Goal: Task Accomplishment & Management: Manage account settings

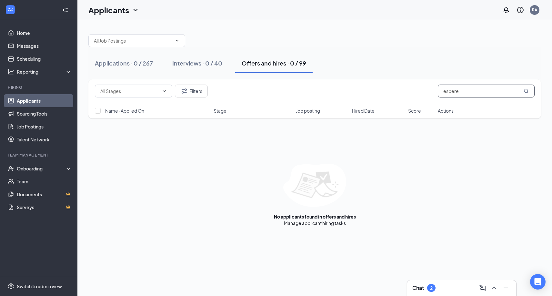
click at [473, 94] on input "espere" at bounding box center [486, 91] width 97 height 13
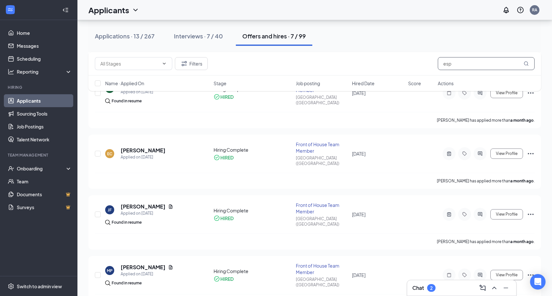
scroll to position [181, 0]
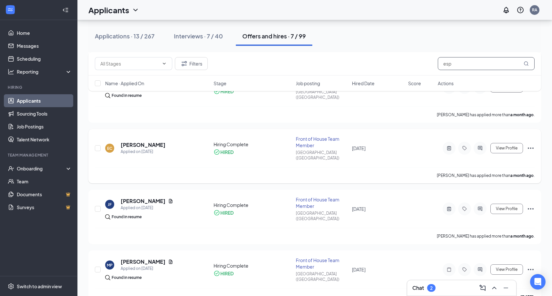
type input "esp"
click at [535, 138] on div "EC [PERSON_NAME] Applied on [DATE] Hiring Complete HIRED Front of House Team Me…" at bounding box center [314, 156] width 453 height 54
click at [531, 148] on icon "Ellipses" at bounding box center [531, 148] width 6 height 1
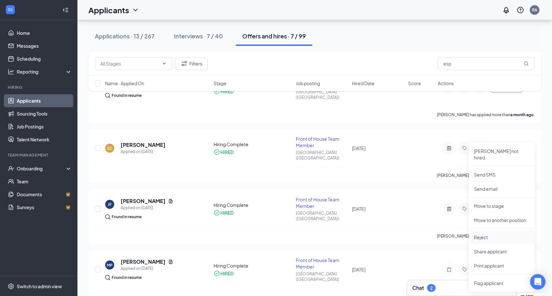
click at [503, 234] on p "Reject" at bounding box center [502, 237] width 56 height 6
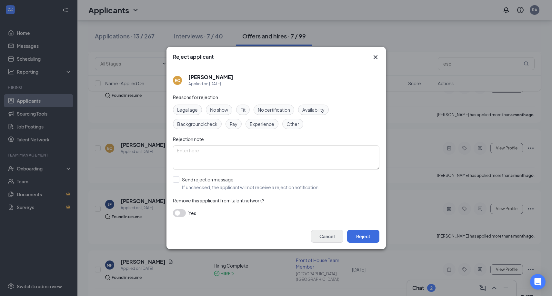
click at [327, 240] on button "Cancel" at bounding box center [327, 236] width 32 height 13
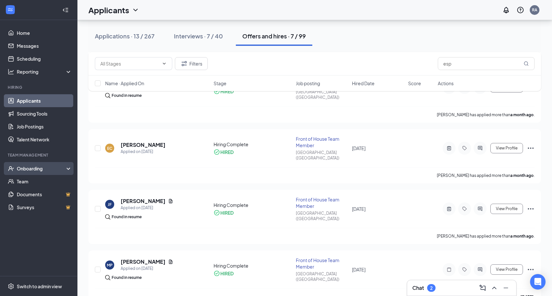
click at [55, 170] on div "Onboarding" at bounding box center [42, 168] width 50 height 6
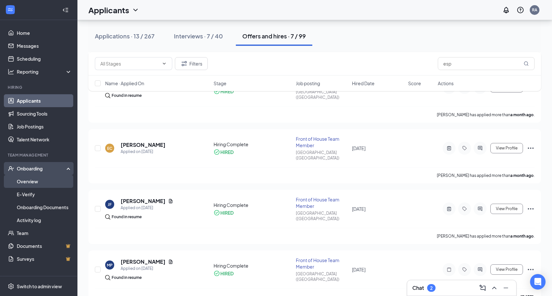
click at [44, 182] on link "Overview" at bounding box center [44, 181] width 55 height 13
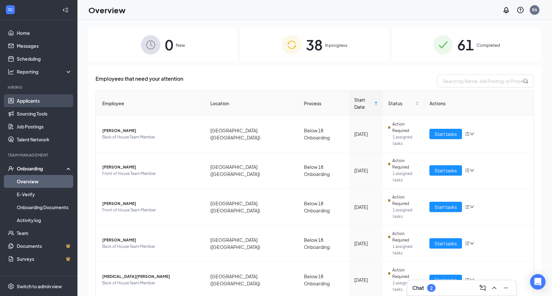
click at [43, 103] on link "Applicants" at bounding box center [44, 100] width 55 height 13
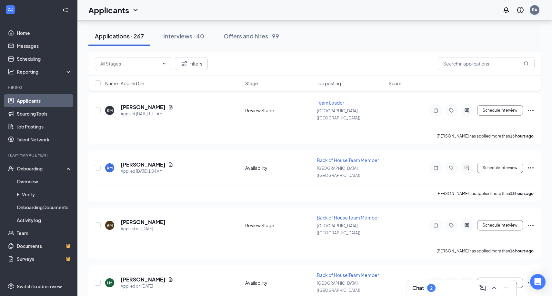
scroll to position [337, 0]
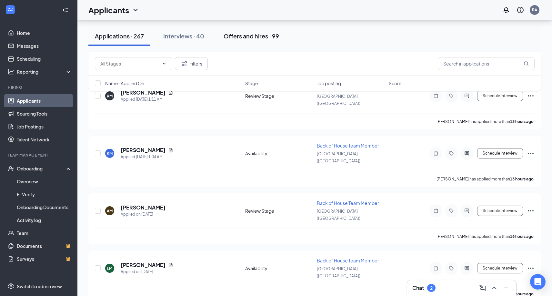
click at [267, 34] on div "Offers and hires · 99" at bounding box center [252, 36] width 56 height 8
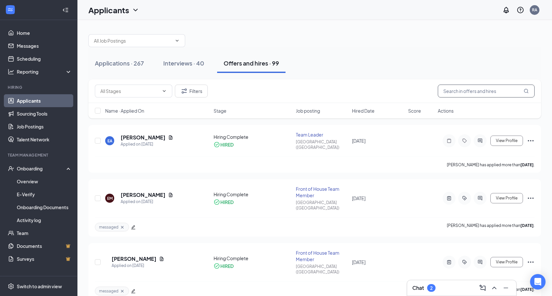
click at [460, 97] on input "text" at bounding box center [486, 91] width 97 height 13
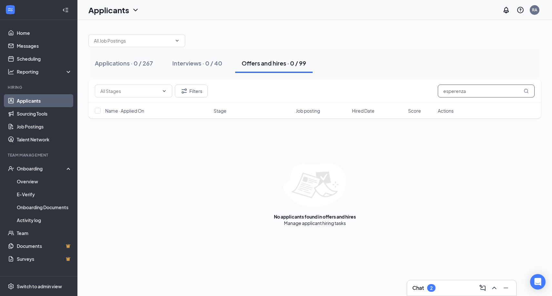
type input "[PERSON_NAME]"
drag, startPoint x: 459, startPoint y: 93, endPoint x: 450, endPoint y: 66, distance: 29.1
click at [450, 66] on div "Applications · 0 / 267 Interviews · 0 / 40 Offers and hires · 0 / 99" at bounding box center [314, 63] width 453 height 19
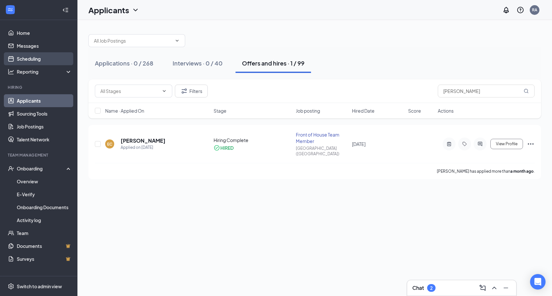
click at [44, 58] on link "Scheduling" at bounding box center [44, 58] width 55 height 13
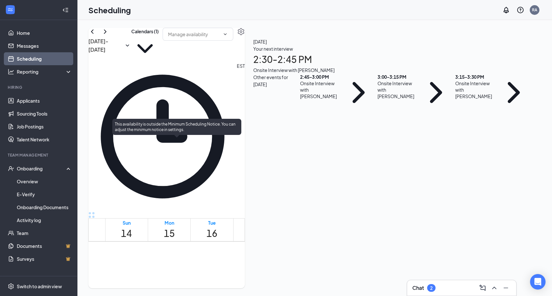
scroll to position [528, 0]
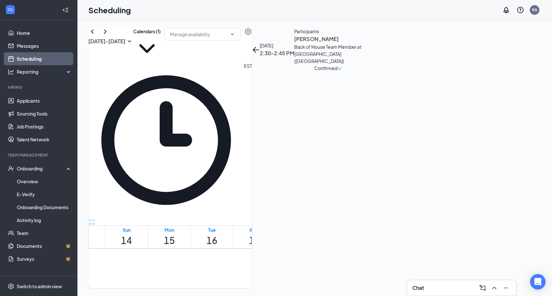
click at [362, 43] on h3 "[PERSON_NAME]" at bounding box center [328, 39] width 68 height 8
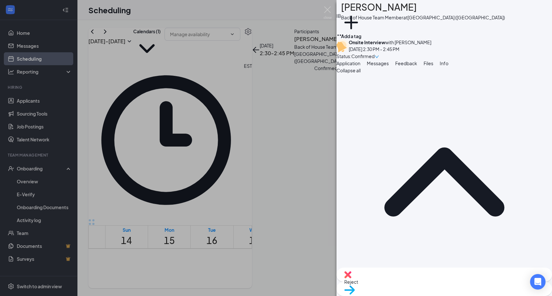
click at [417, 283] on span "Reject" at bounding box center [444, 281] width 200 height 7
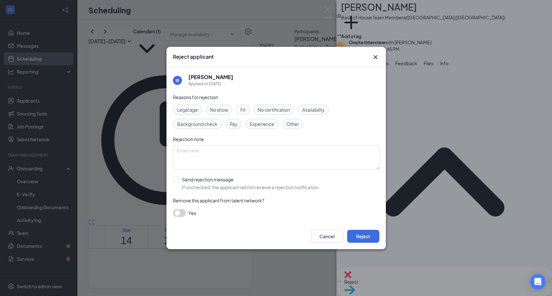
click at [223, 112] on span "No show" at bounding box center [219, 109] width 18 height 7
click at [366, 242] on button "Reject" at bounding box center [363, 236] width 32 height 13
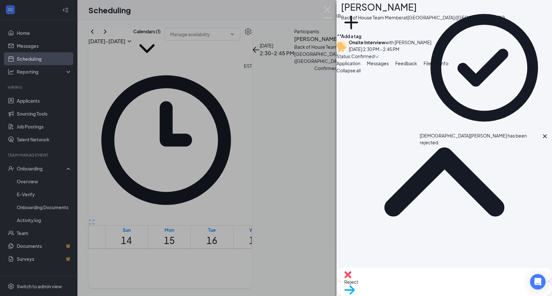
click at [173, 162] on div "IB [PERSON_NAME] Back of House Team Member at [GEOGRAPHIC_DATA] ([GEOGRAPHIC_DA…" at bounding box center [276, 148] width 552 height 296
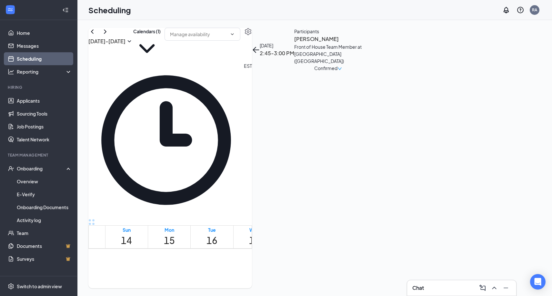
scroll to position [563, 0]
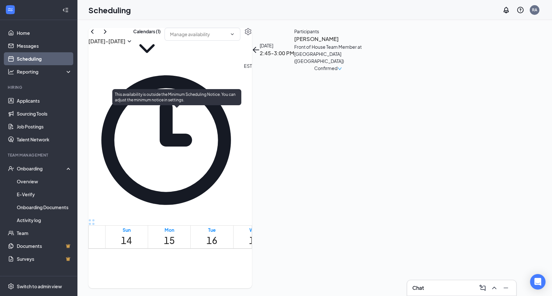
click at [181, 274] on span "2:45-3:00 PM" at bounding box center [175, 283] width 11 height 19
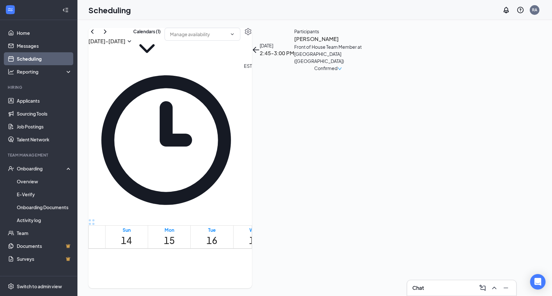
click at [362, 43] on h3 "[PERSON_NAME]" at bounding box center [328, 39] width 68 height 8
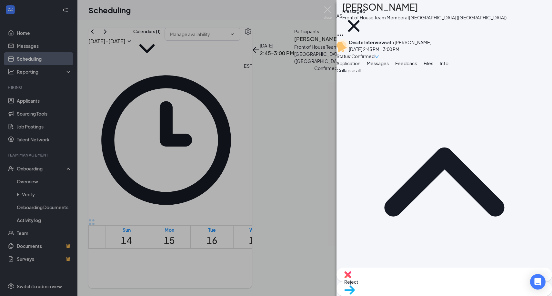
click at [249, 112] on div "AS [PERSON_NAME] Front of House Team Member at [GEOGRAPHIC_DATA] ([GEOGRAPHIC_D…" at bounding box center [276, 148] width 552 height 296
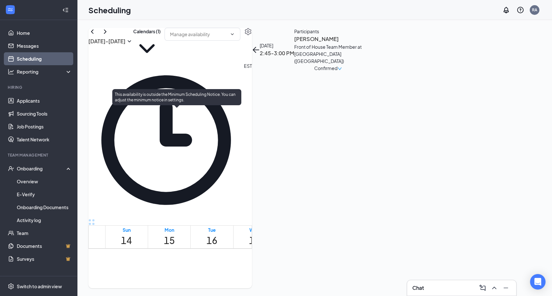
click at [178, 274] on span "2:45-3:00 PM" at bounding box center [175, 283] width 11 height 19
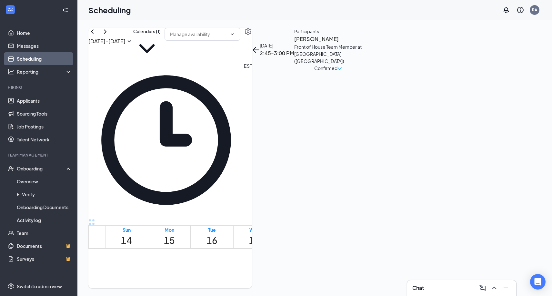
click at [362, 43] on h3 "[PERSON_NAME]" at bounding box center [328, 39] width 68 height 8
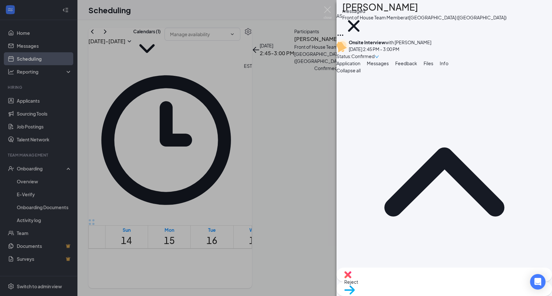
click at [25, 169] on div "AS [PERSON_NAME] Front of House Team Member at [GEOGRAPHIC_DATA] ([GEOGRAPHIC_D…" at bounding box center [276, 148] width 552 height 296
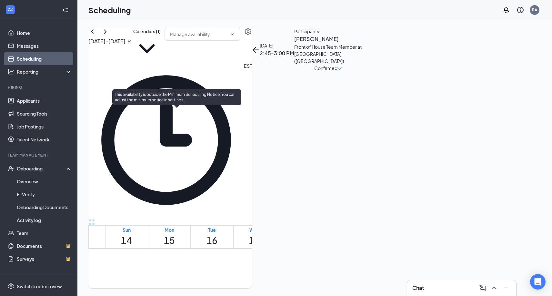
click at [179, 274] on span "2:45-3:00 PM" at bounding box center [175, 283] width 11 height 19
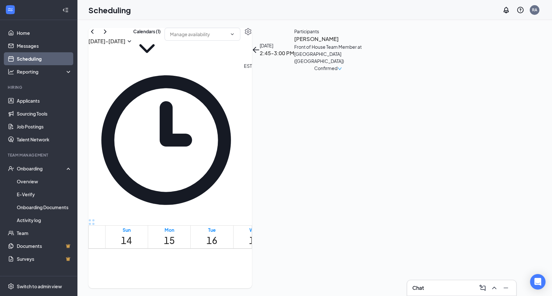
click at [362, 43] on h3 "[PERSON_NAME]" at bounding box center [328, 39] width 68 height 8
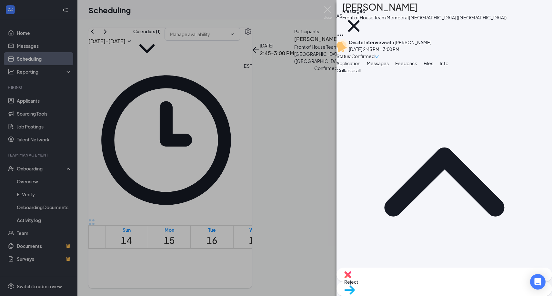
click at [475, 290] on div "Move to stage" at bounding box center [445, 289] width 216 height 14
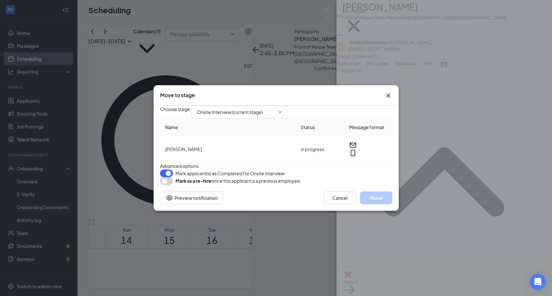
type input "Hiring Complete (final stage)"
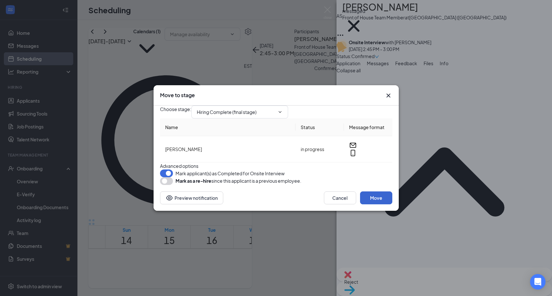
click at [375, 204] on button "Move" at bounding box center [376, 197] width 32 height 13
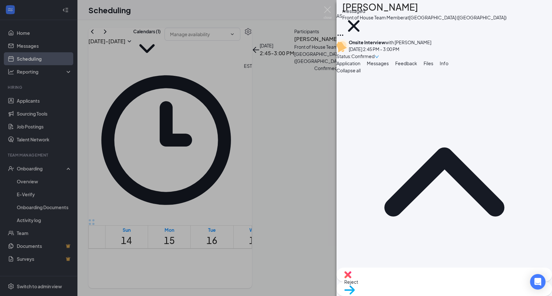
click at [47, 170] on div "AS [PERSON_NAME] Front of House Team Member at [GEOGRAPHIC_DATA] ([GEOGRAPHIC_D…" at bounding box center [276, 148] width 552 height 296
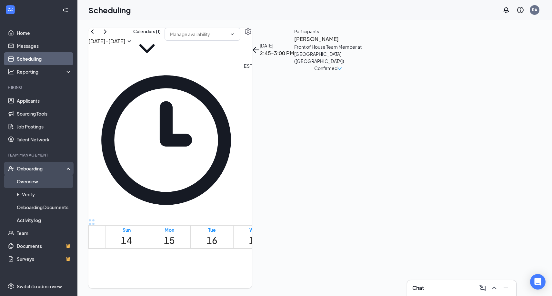
click at [44, 185] on link "Overview" at bounding box center [44, 181] width 55 height 13
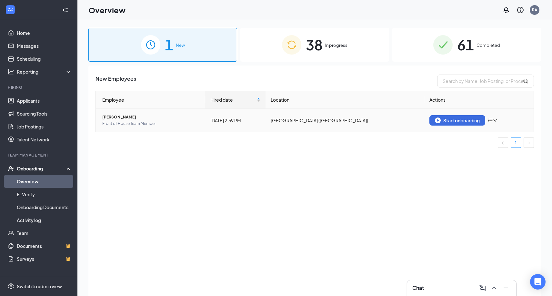
click at [457, 126] on td "Start onboarding" at bounding box center [479, 120] width 109 height 23
click at [460, 122] on div "Start onboarding" at bounding box center [457, 121] width 45 height 6
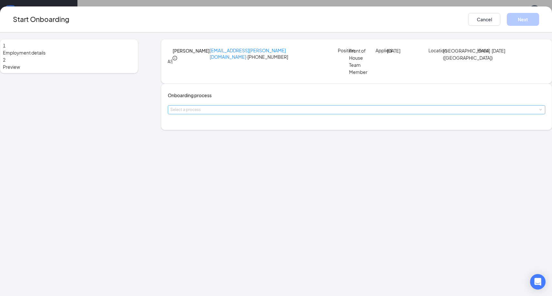
click at [242, 113] on div "Select a process" at bounding box center [355, 110] width 370 height 6
click at [233, 154] on li "General Onboarding" at bounding box center [238, 156] width 106 height 12
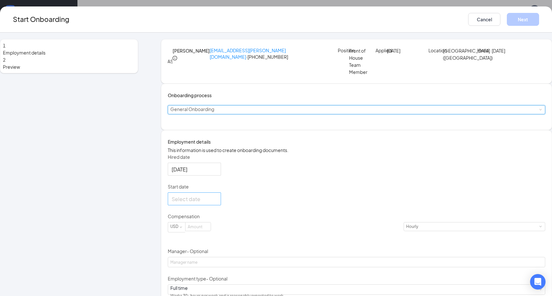
click at [216, 203] on input "Start date" at bounding box center [194, 199] width 44 height 8
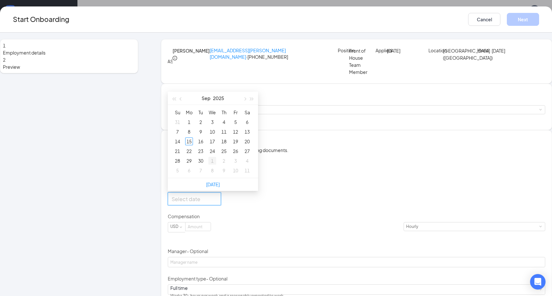
type input "[DATE]"
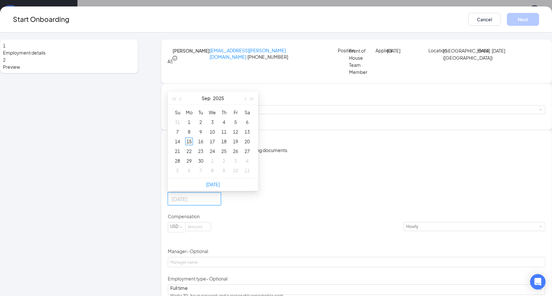
click at [193, 145] on div "15" at bounding box center [189, 142] width 8 height 8
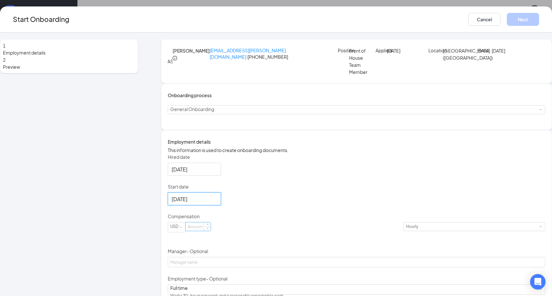
click at [211, 231] on input at bounding box center [198, 226] width 25 height 8
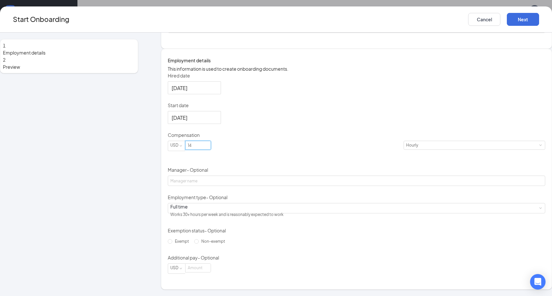
scroll to position [109, 0]
type input "14"
click at [507, 19] on button "Next" at bounding box center [523, 19] width 32 height 13
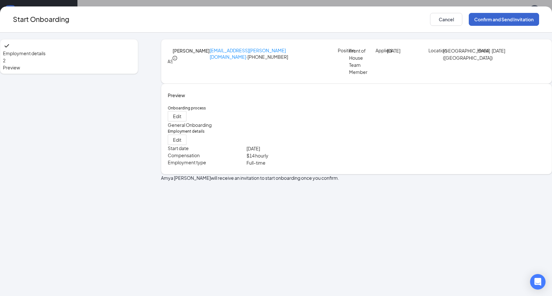
scroll to position [0, 0]
click at [483, 20] on button "Confirm and Send Invitation" at bounding box center [504, 19] width 70 height 13
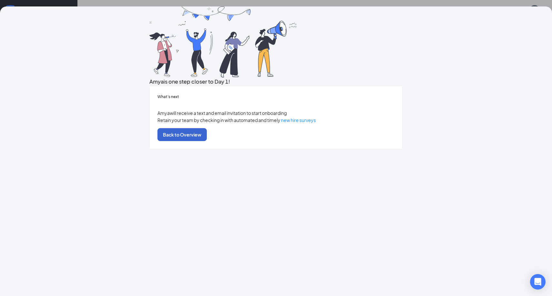
click at [207, 141] on button "Back to Overview" at bounding box center [182, 134] width 49 height 13
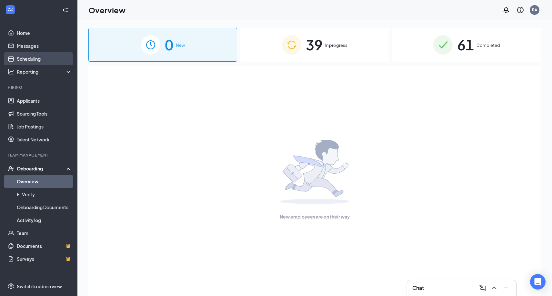
click at [33, 54] on link "Scheduling" at bounding box center [44, 58] width 55 height 13
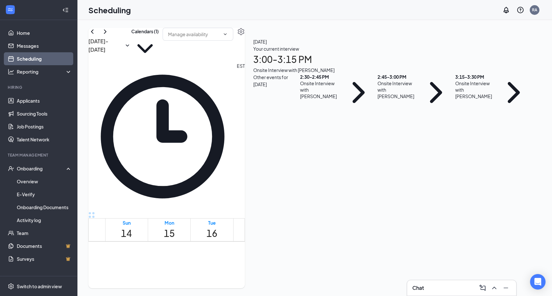
scroll to position [506, 0]
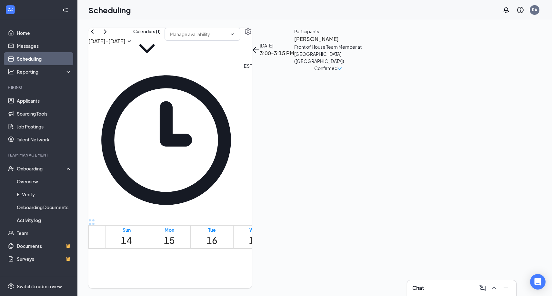
click at [362, 43] on h3 "[PERSON_NAME]" at bounding box center [328, 39] width 68 height 8
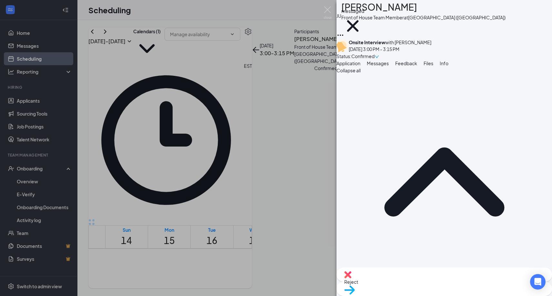
click at [389, 67] on button "Messages" at bounding box center [378, 63] width 22 height 7
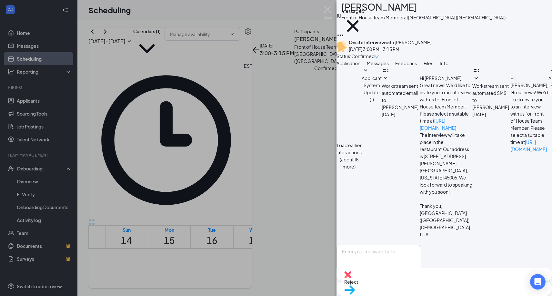
click at [355, 66] on span "Application" at bounding box center [349, 63] width 24 height 6
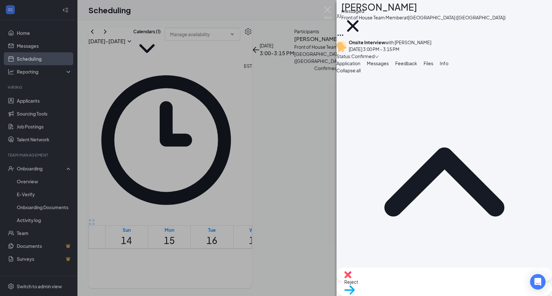
click at [183, 204] on div "[PERSON_NAME] Front of House Team Member at [GEOGRAPHIC_DATA] ([GEOGRAPHIC_DATA…" at bounding box center [276, 148] width 552 height 296
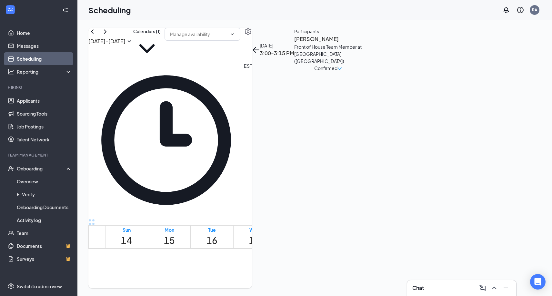
click at [362, 43] on h3 "[PERSON_NAME]" at bounding box center [328, 39] width 68 height 8
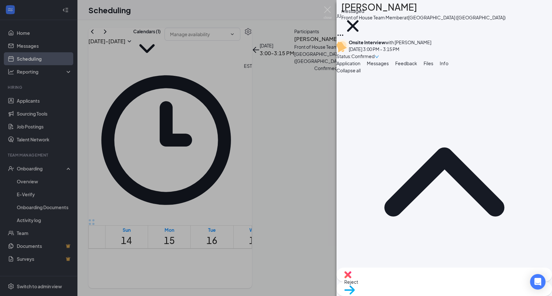
click at [180, 209] on div "[PERSON_NAME] Front of House Team Member at [GEOGRAPHIC_DATA] ([GEOGRAPHIC_DATA…" at bounding box center [276, 148] width 552 height 296
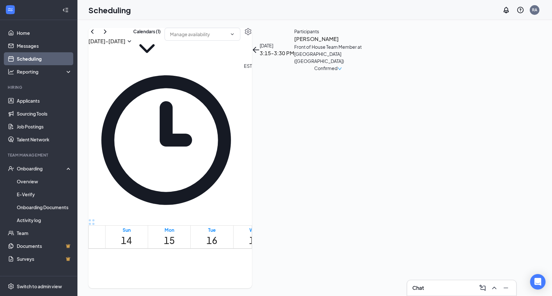
click at [362, 67] on div "[PERSON_NAME] Front of House Team Member at [GEOGRAPHIC_DATA] ([GEOGRAPHIC_DATA…" at bounding box center [328, 53] width 68 height 37
click at [362, 43] on h3 "[PERSON_NAME]" at bounding box center [328, 39] width 68 height 8
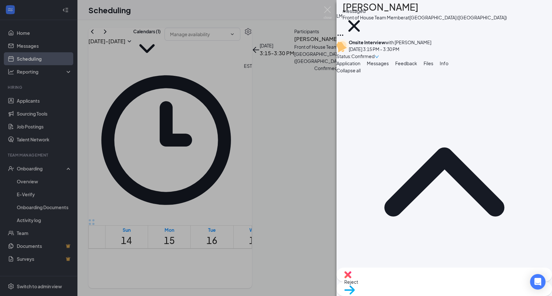
click at [185, 191] on div "LM [PERSON_NAME] Front of House Team Member at [GEOGRAPHIC_DATA] ([GEOGRAPHIC_D…" at bounding box center [276, 148] width 552 height 296
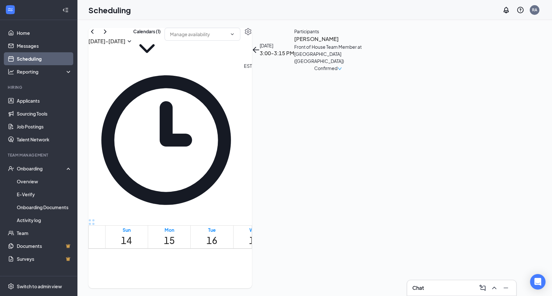
click at [362, 43] on h3 "[PERSON_NAME]" at bounding box center [328, 39] width 68 height 8
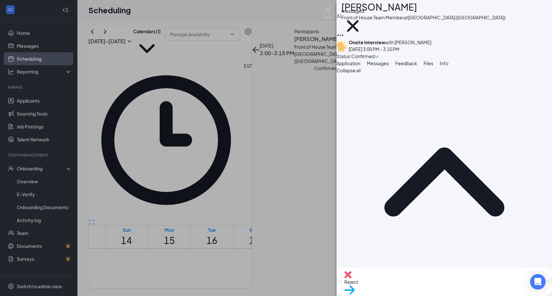
click at [180, 177] on div "[PERSON_NAME] Front of House Team Member at [GEOGRAPHIC_DATA] ([GEOGRAPHIC_DATA…" at bounding box center [276, 148] width 552 height 296
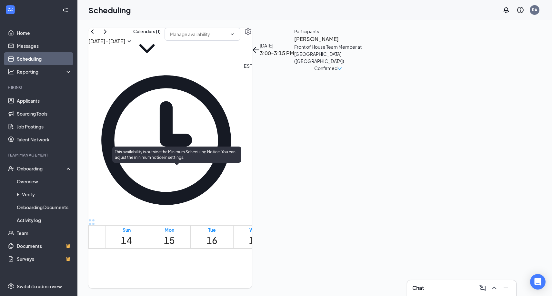
click at [219, 165] on div "This availability is outside the Minimum Scheduling Notice. You can adjust the …" at bounding box center [176, 156] width 129 height 19
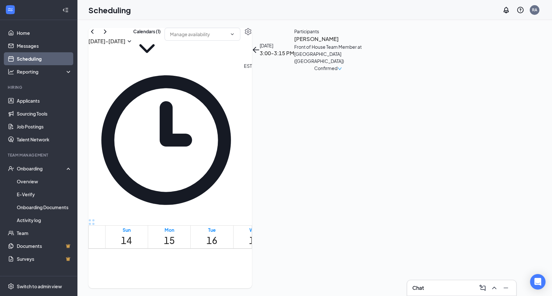
click at [362, 43] on h3 "[PERSON_NAME]" at bounding box center [328, 39] width 68 height 8
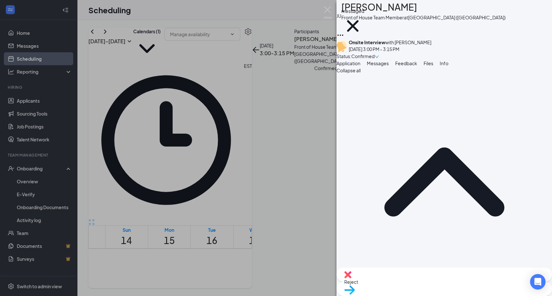
click at [405, 279] on div "Reject" at bounding box center [445, 275] width 216 height 14
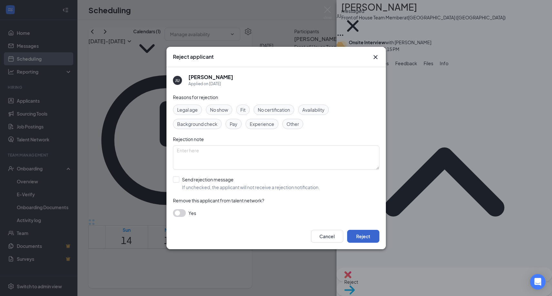
click at [369, 240] on button "Reject" at bounding box center [363, 236] width 32 height 13
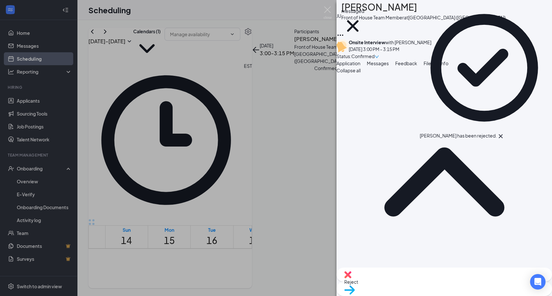
click at [282, 132] on div "[PERSON_NAME] Front of House Team Member at [GEOGRAPHIC_DATA] ([GEOGRAPHIC_DATA…" at bounding box center [276, 148] width 552 height 296
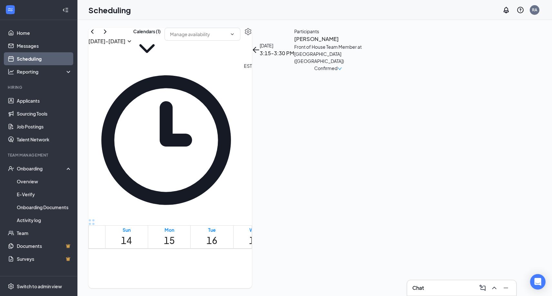
click at [362, 43] on h3 "[PERSON_NAME]" at bounding box center [328, 39] width 68 height 8
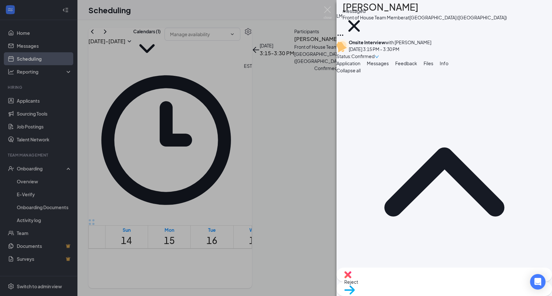
click at [389, 67] on button "Messages" at bounding box center [378, 63] width 22 height 7
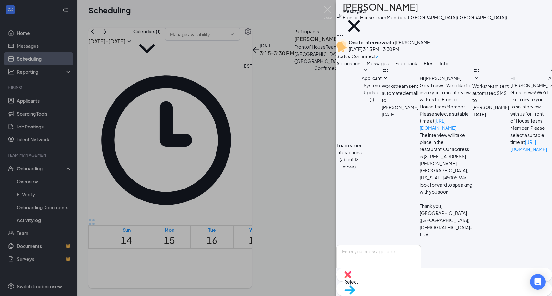
scroll to position [188, 0]
click at [361, 66] on span "Application" at bounding box center [349, 63] width 24 height 6
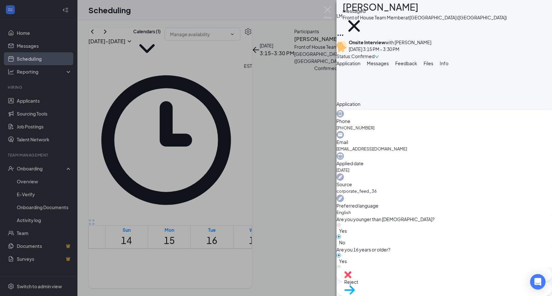
scroll to position [189, 0]
click at [389, 67] on div "Messages" at bounding box center [378, 63] width 22 height 7
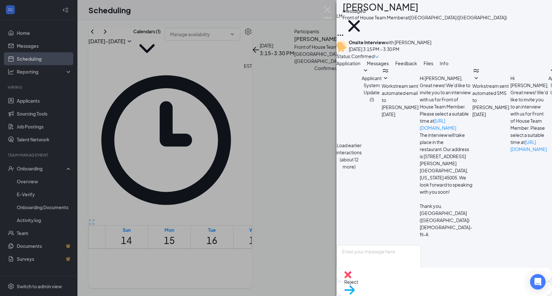
scroll to position [87, 0]
click at [549, 102] on span "Applicant System Update (1)" at bounding box center [559, 88] width 20 height 27
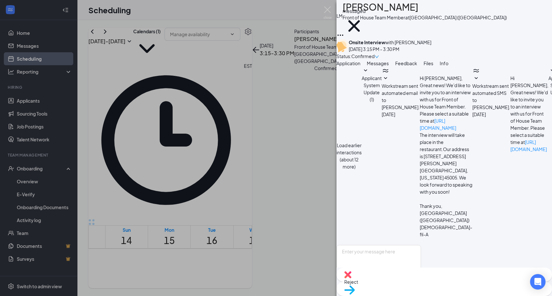
click at [293, 132] on div "LM [PERSON_NAME] Front of House Team Member at [GEOGRAPHIC_DATA] ([GEOGRAPHIC_D…" at bounding box center [276, 148] width 552 height 296
